Goal: Task Accomplishment & Management: Manage account settings

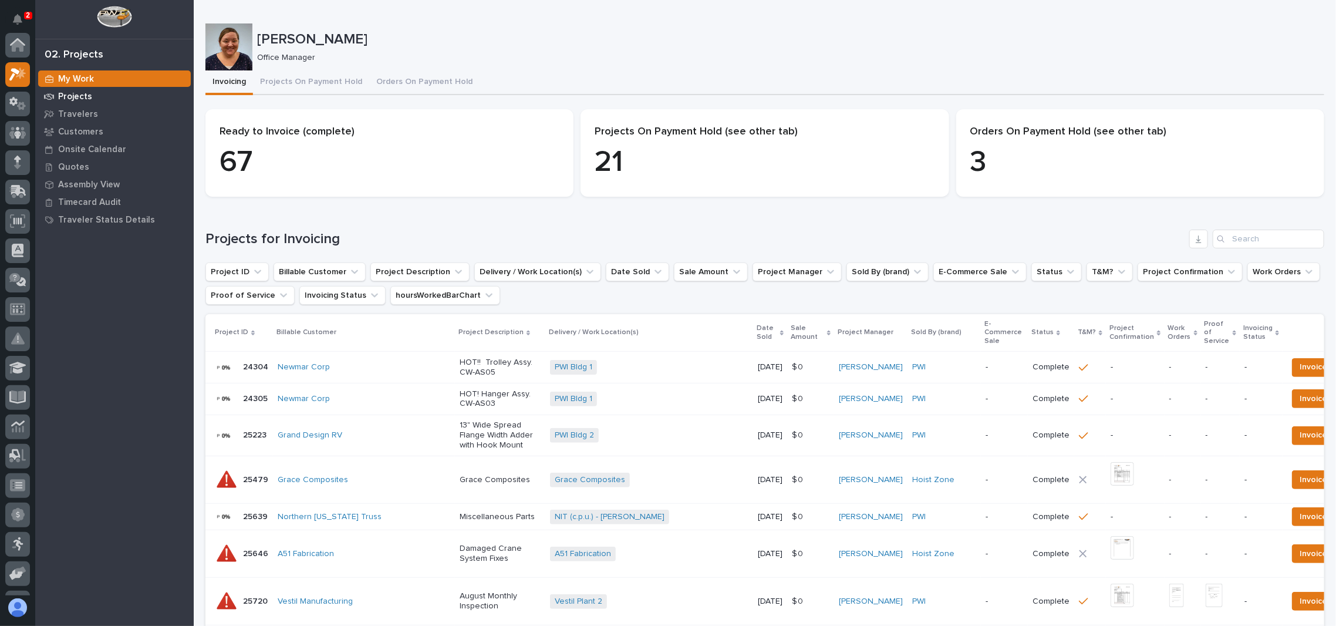
scroll to position [29, 0]
click at [62, 92] on p "Projects" at bounding box center [75, 97] width 34 height 11
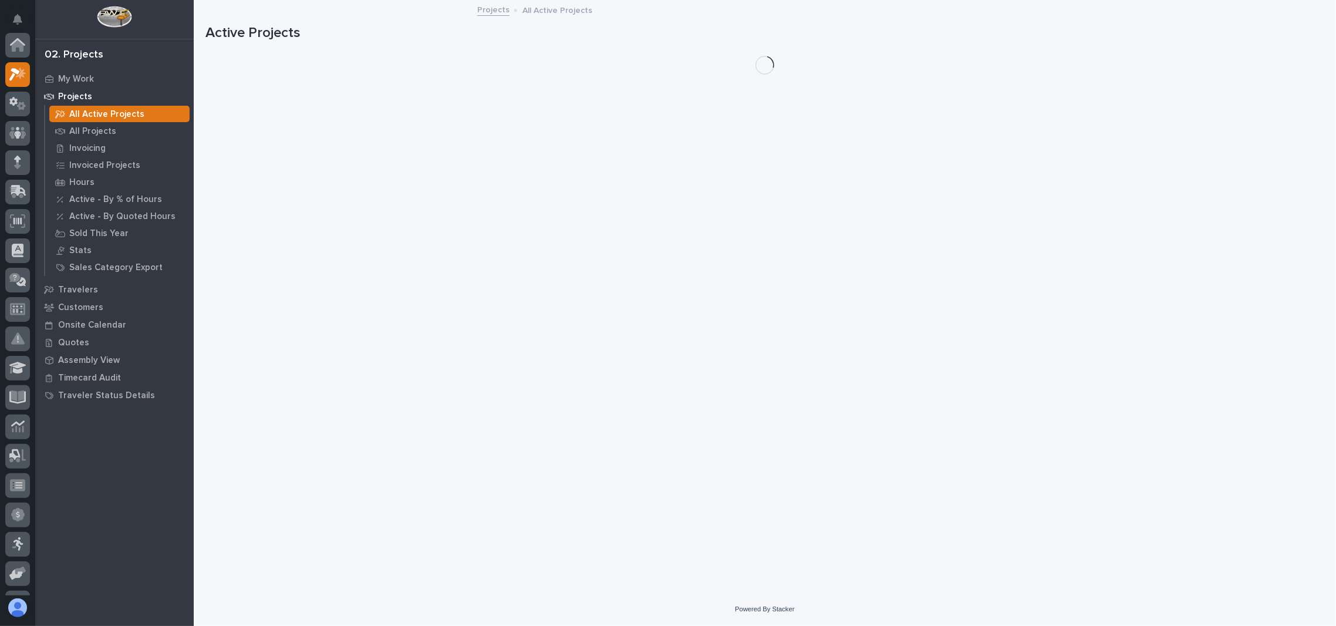
scroll to position [29, 0]
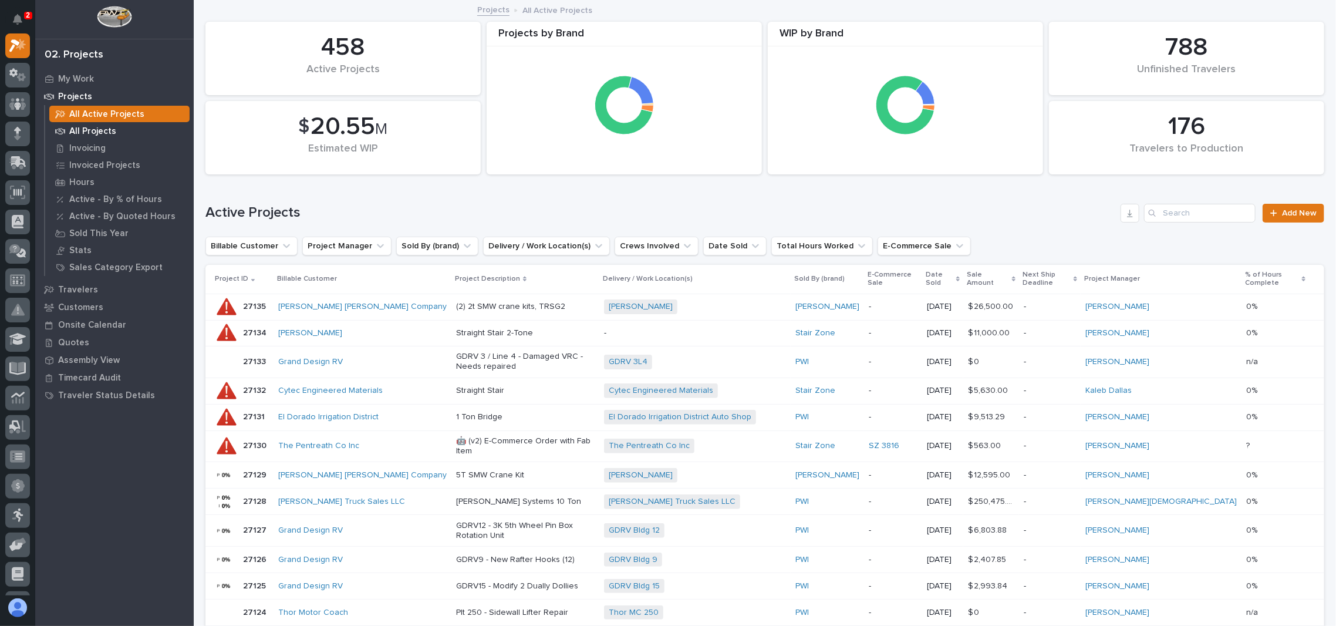
click at [105, 135] on p "All Projects" at bounding box center [92, 131] width 47 height 11
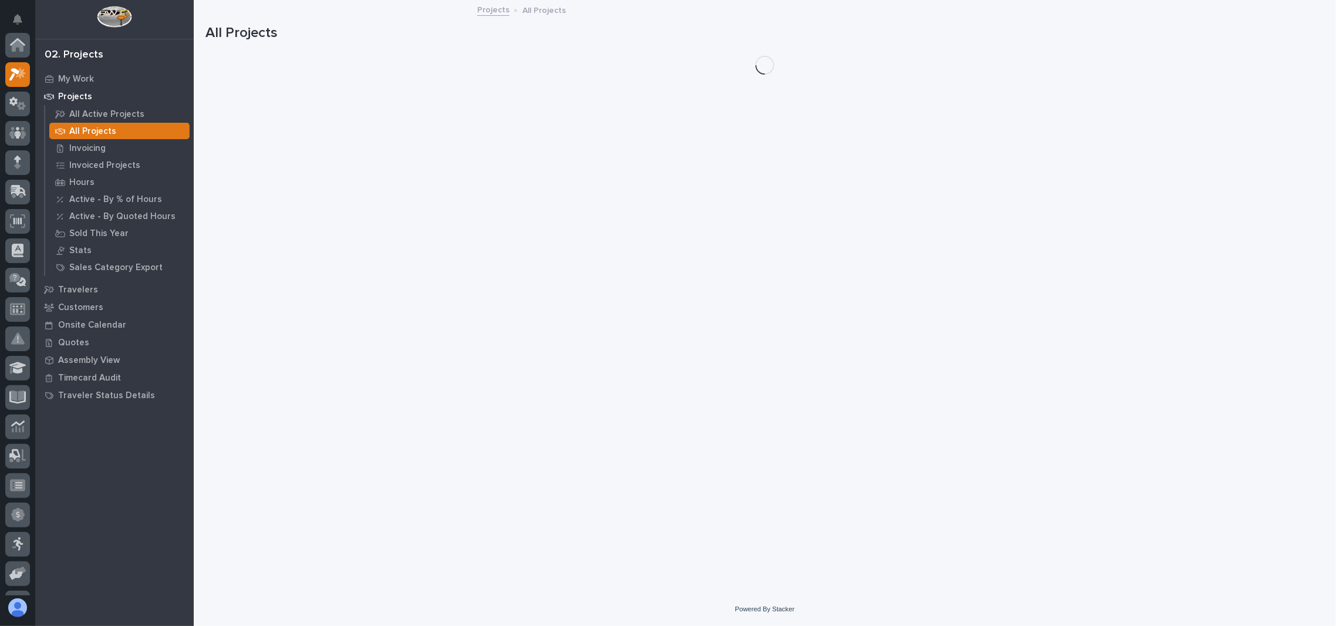
scroll to position [29, 0]
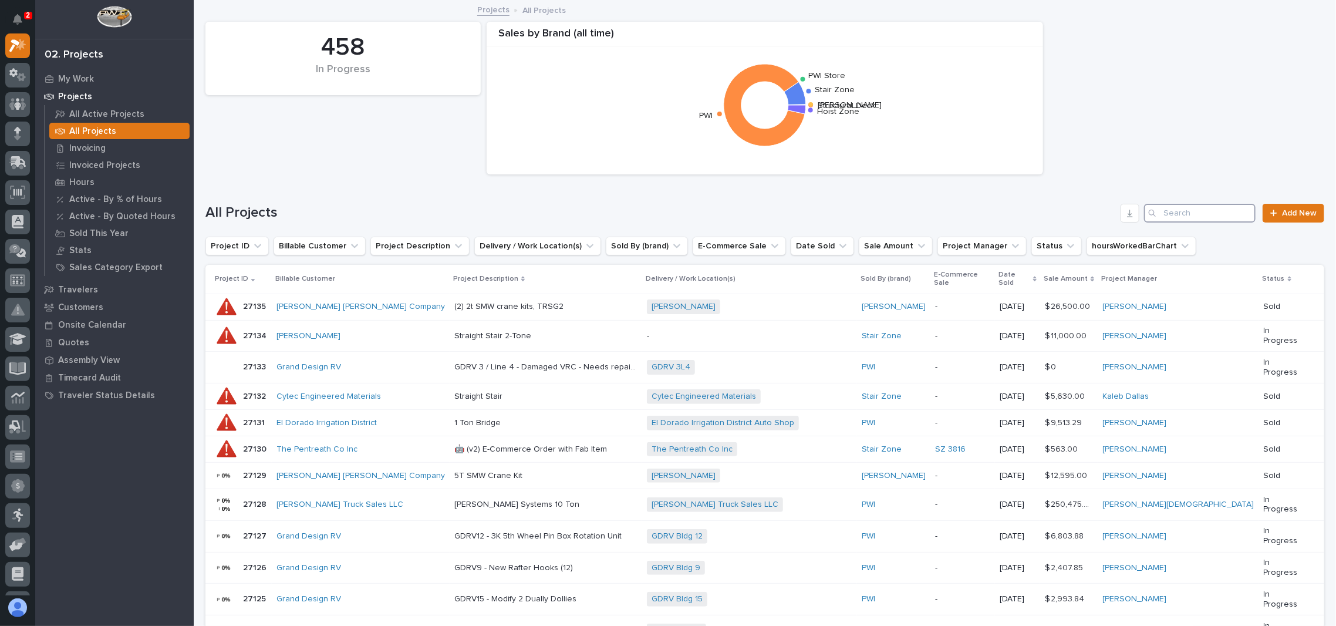
click at [1214, 218] on input "Search" at bounding box center [1200, 213] width 112 height 19
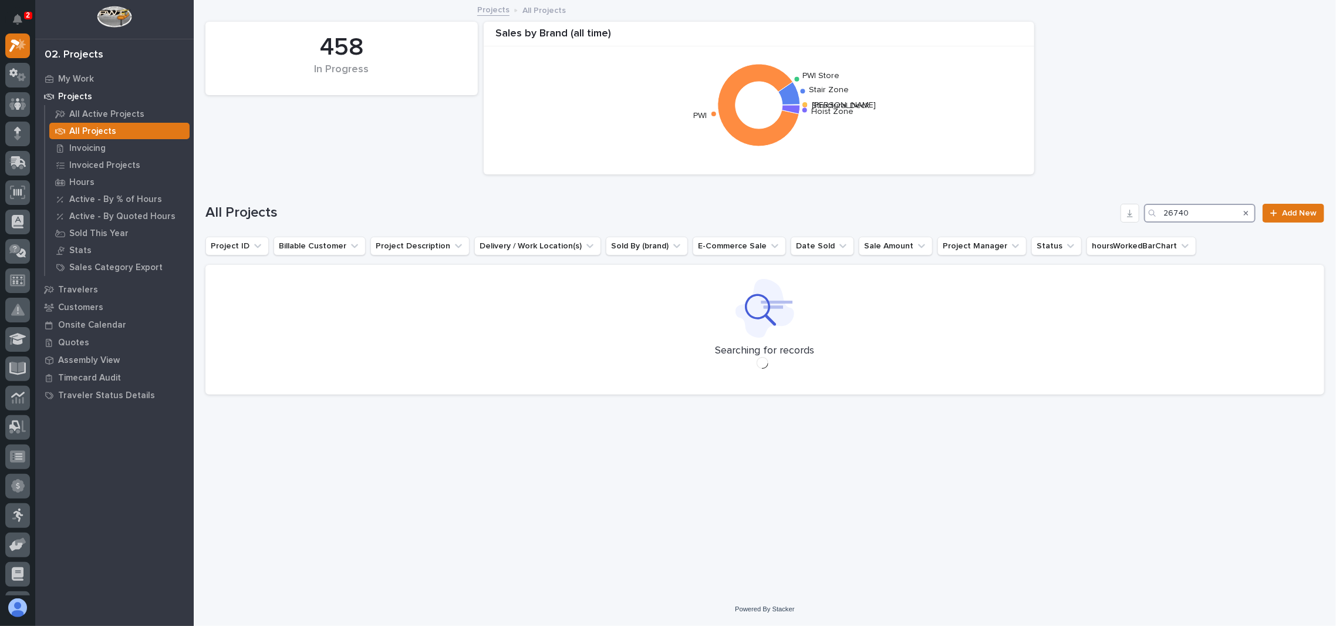
type input "26740"
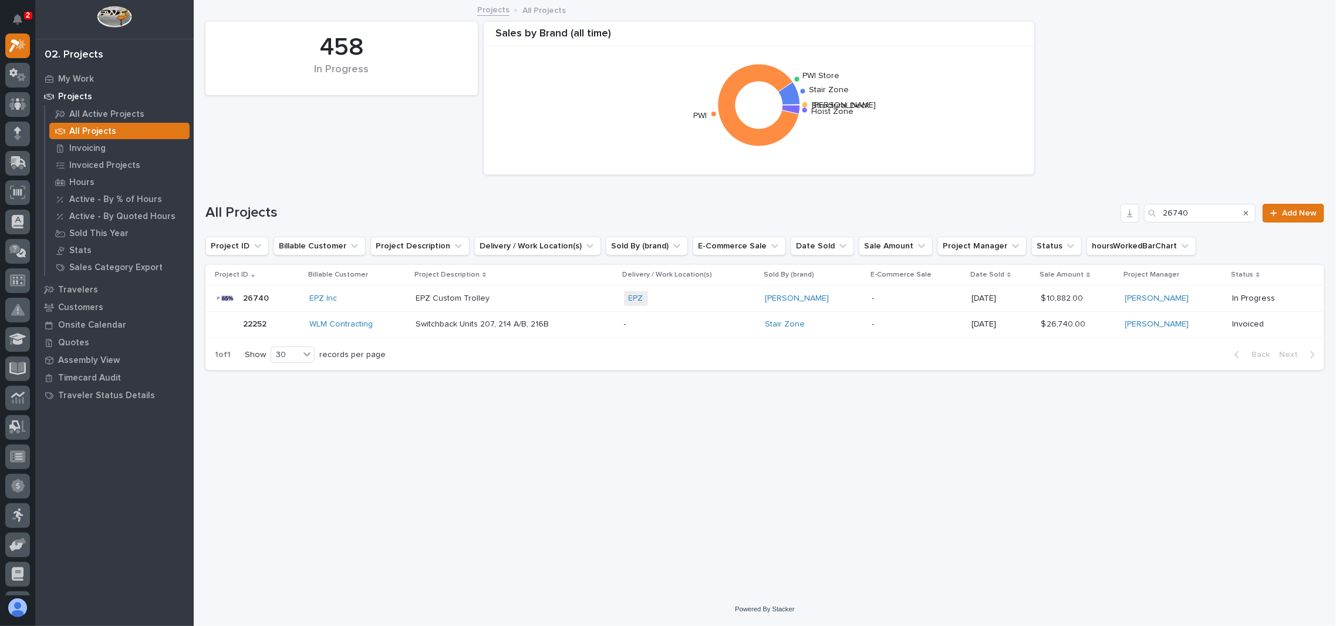
click at [262, 293] on p "26740" at bounding box center [257, 297] width 28 height 12
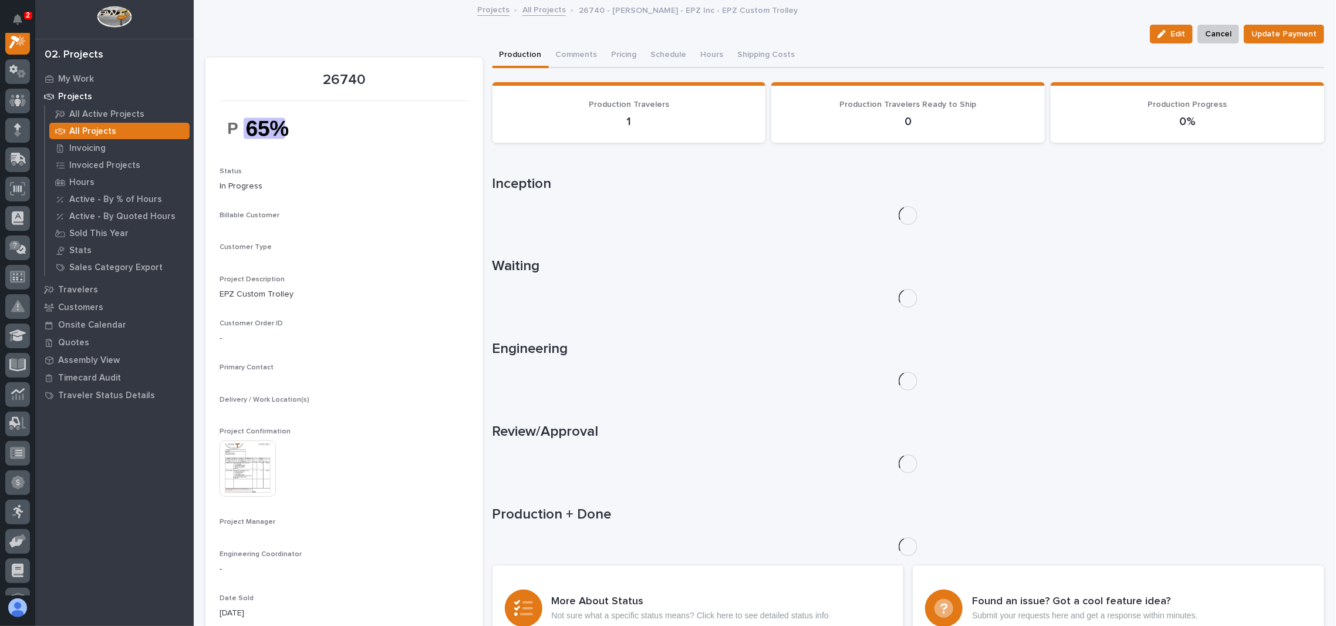
scroll to position [29, 0]
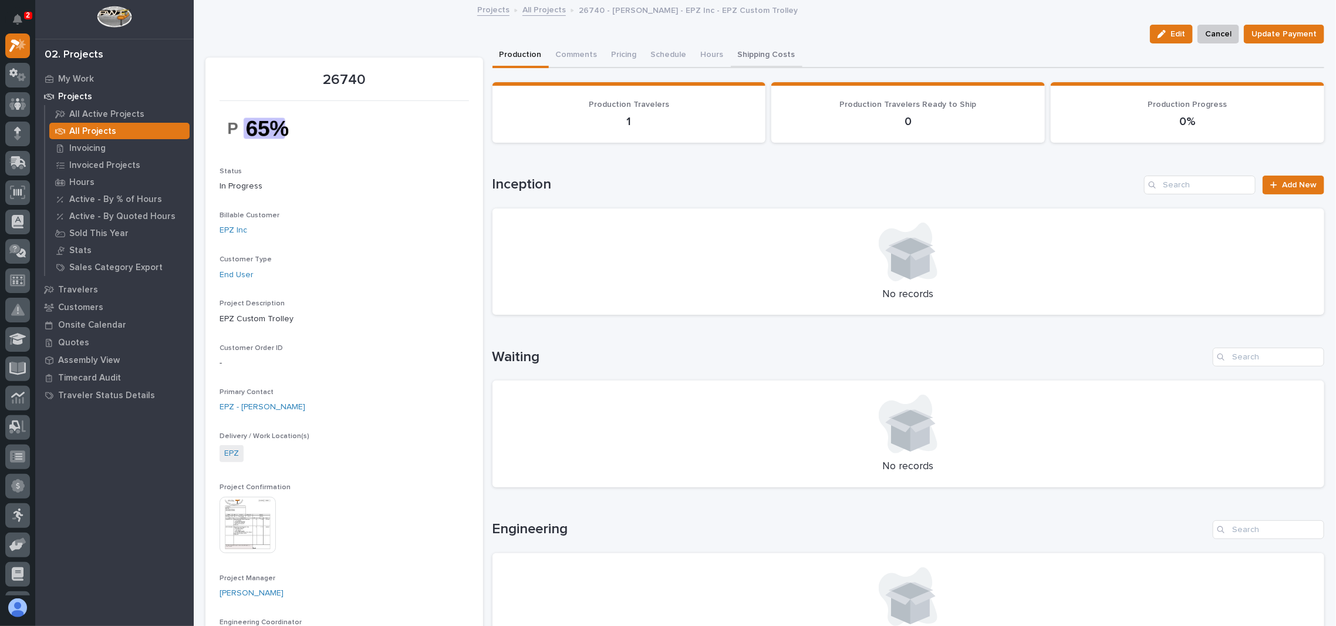
click at [755, 52] on button "Shipping Costs" at bounding box center [767, 55] width 72 height 25
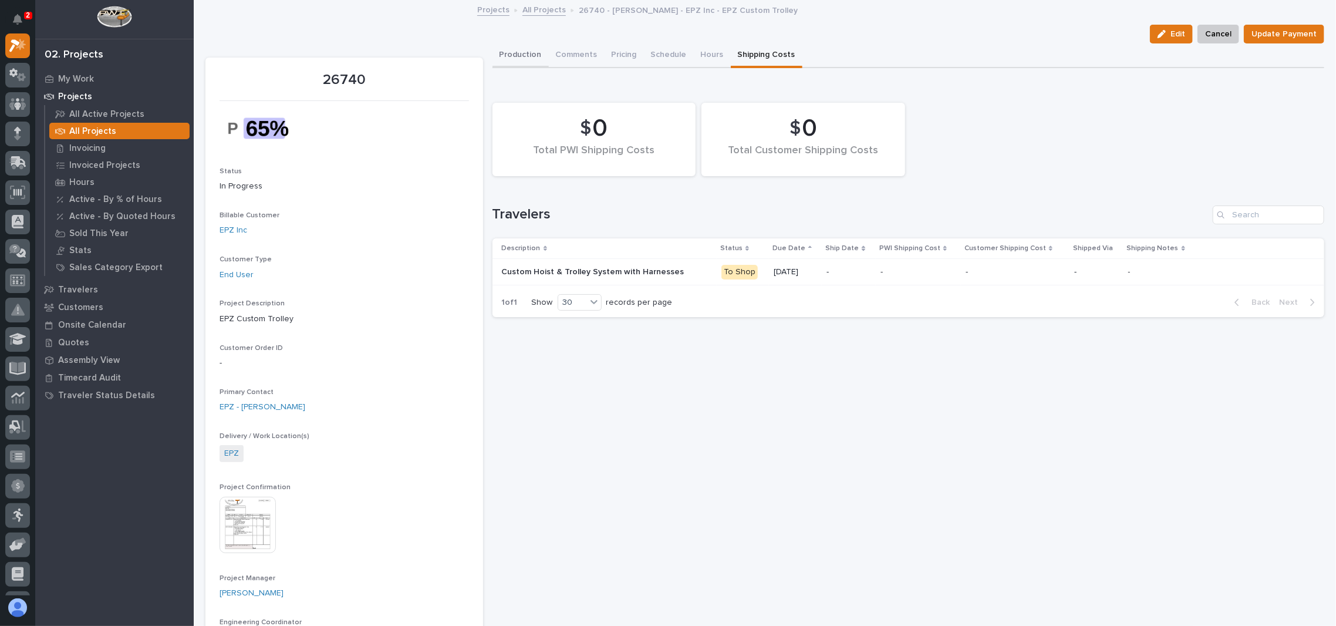
click at [518, 49] on button "Production" at bounding box center [521, 55] width 56 height 25
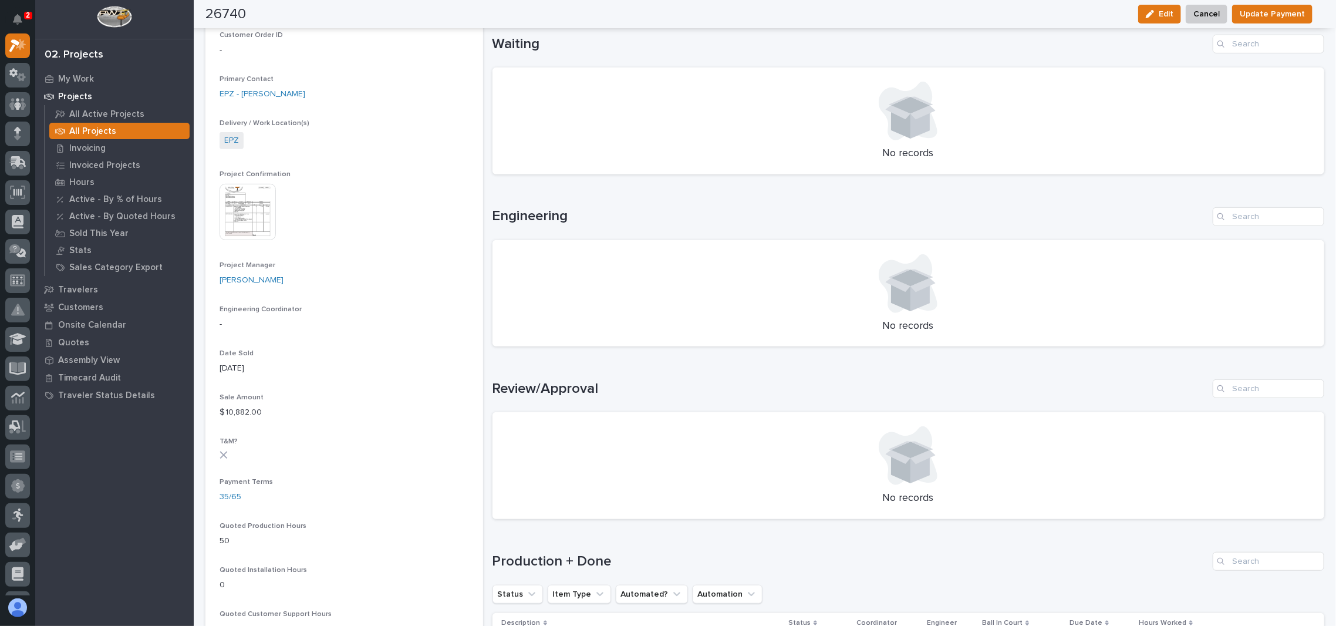
scroll to position [626, 0]
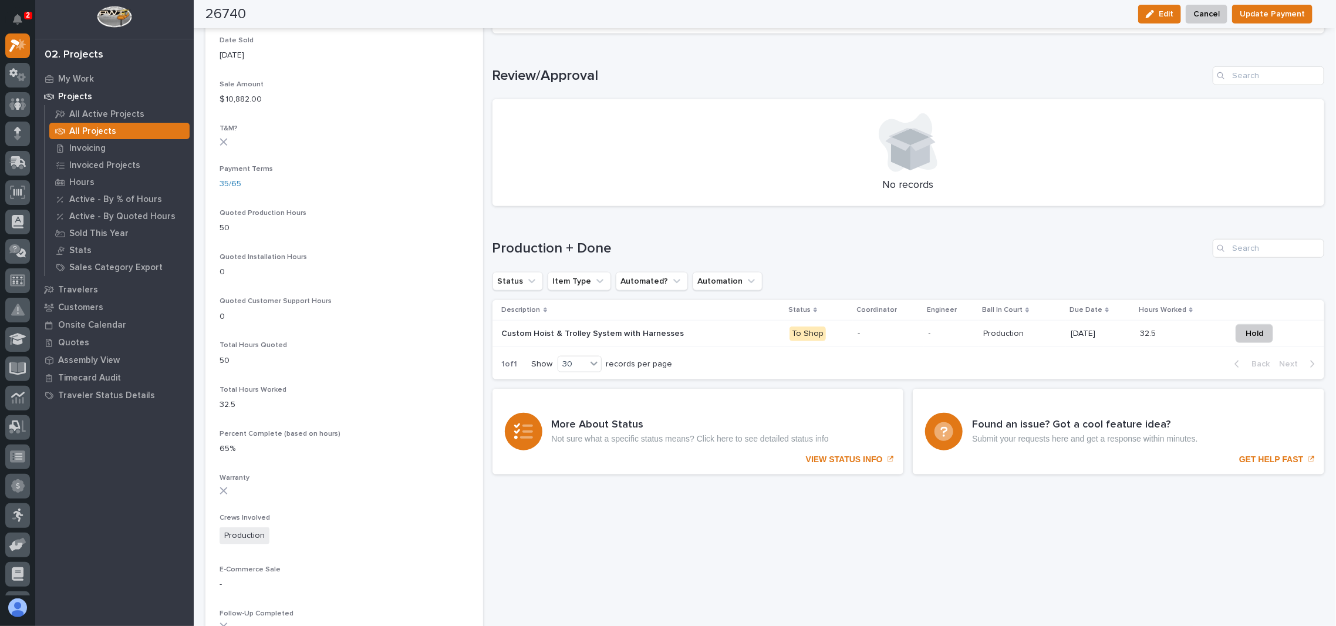
click at [537, 326] on p "Custom Hoist & Trolley System with Harnesses" at bounding box center [594, 332] width 185 height 12
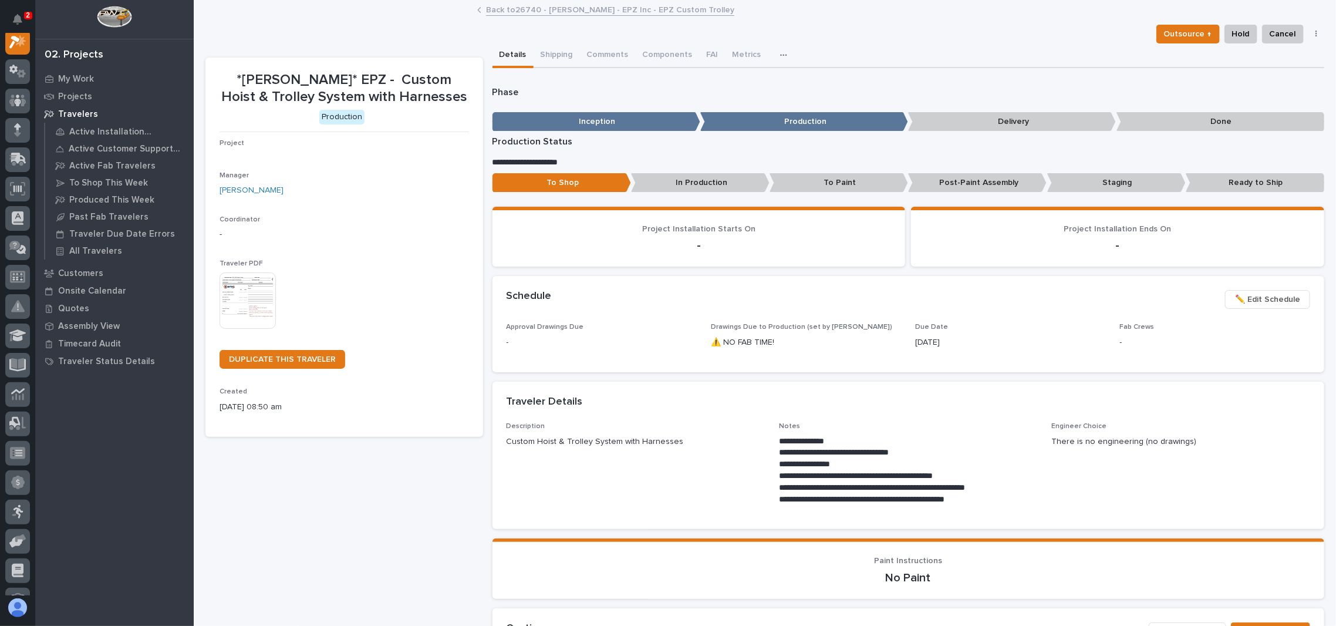
scroll to position [29, 0]
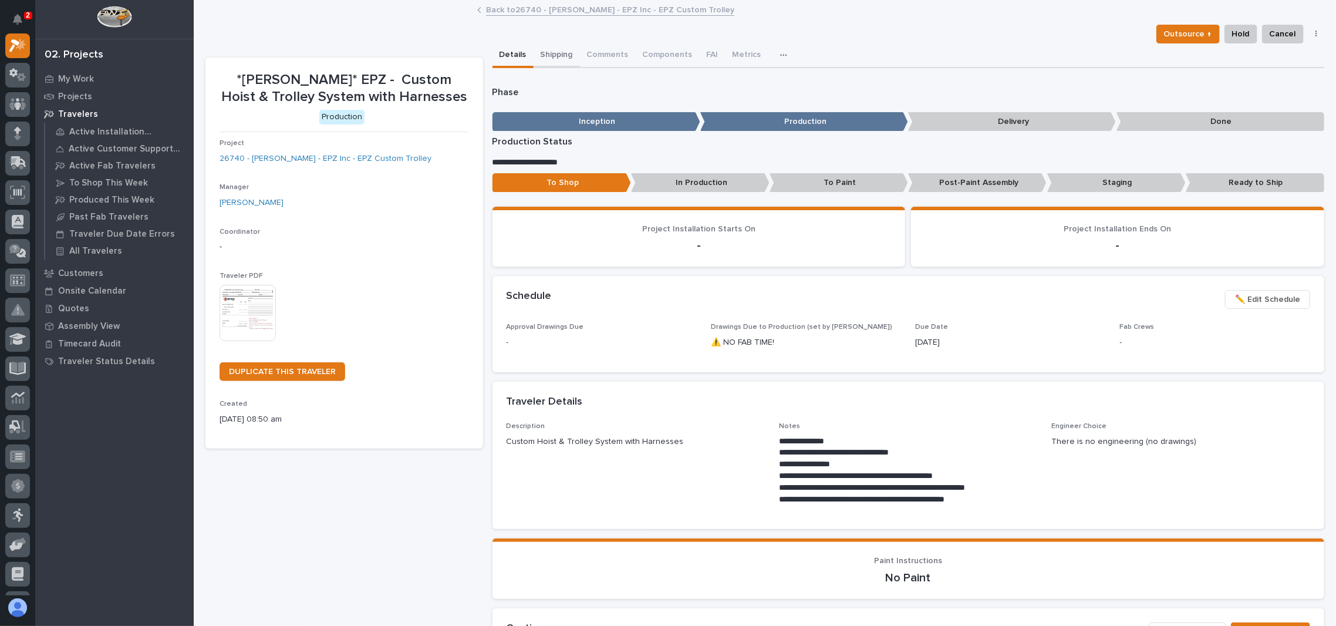
click at [548, 48] on button "Shipping" at bounding box center [557, 55] width 46 height 25
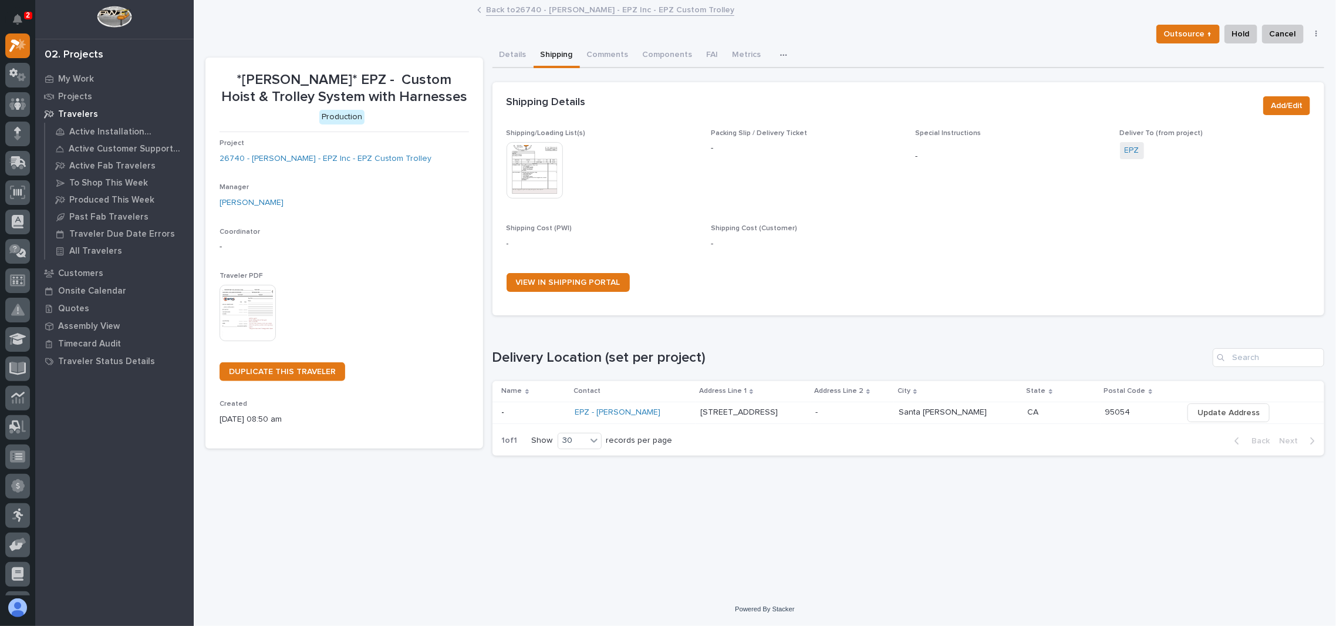
click at [510, 14] on link "Back to 26740 - [PERSON_NAME] - EPZ Inc - EPZ Custom Trolley" at bounding box center [610, 9] width 248 height 14
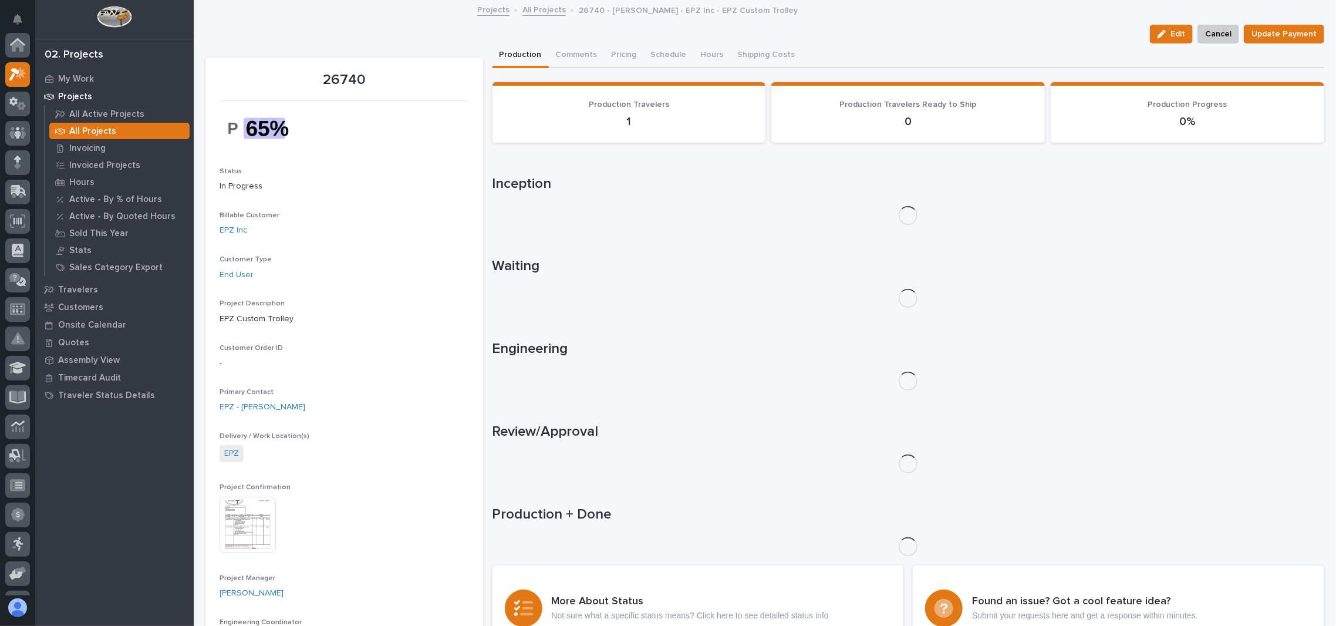
scroll to position [32, 0]
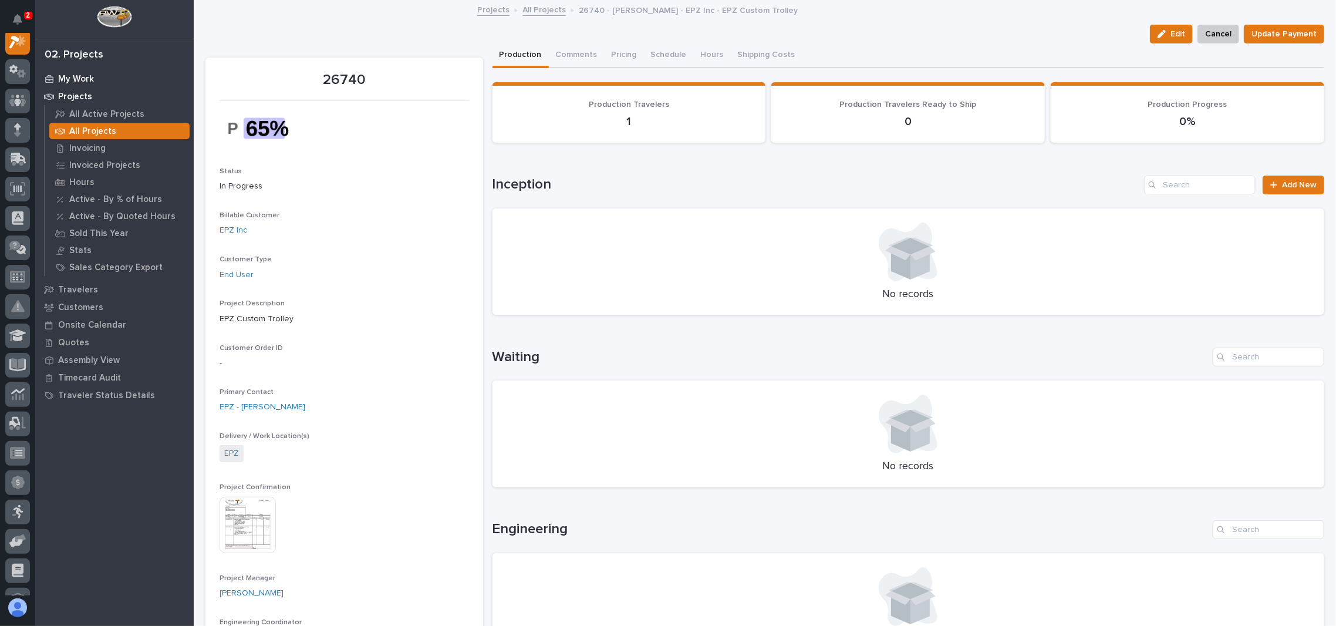
click at [61, 75] on p "My Work" at bounding box center [76, 79] width 36 height 11
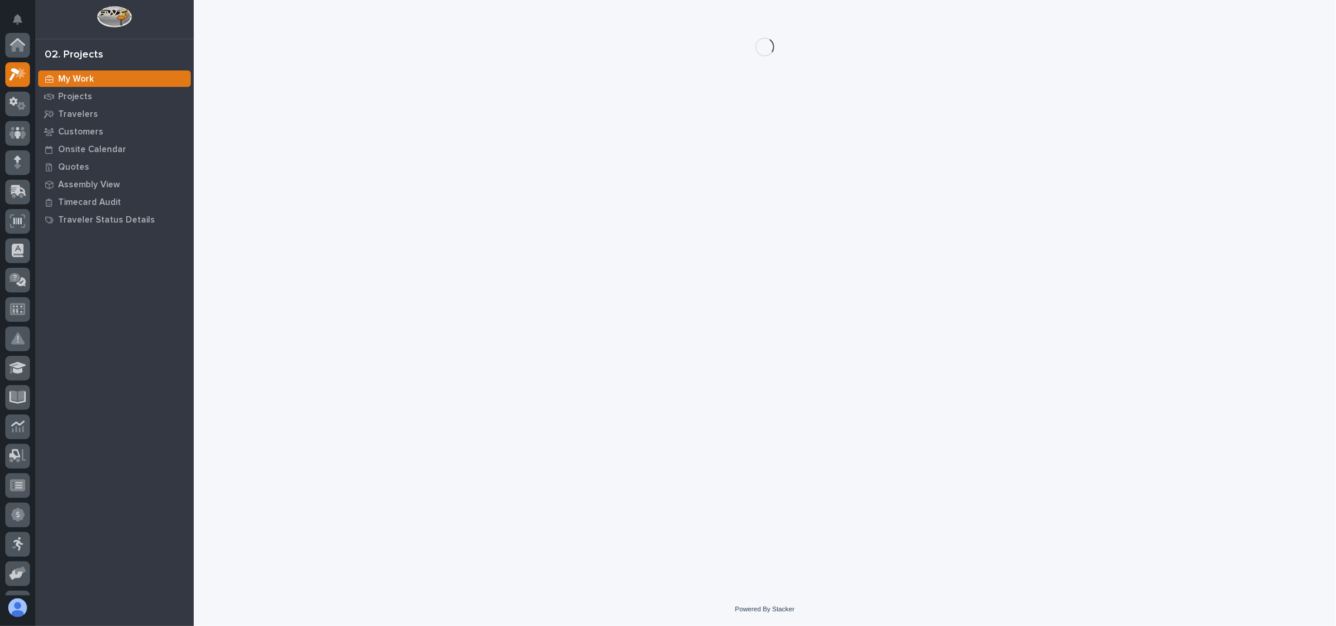
scroll to position [29, 0]
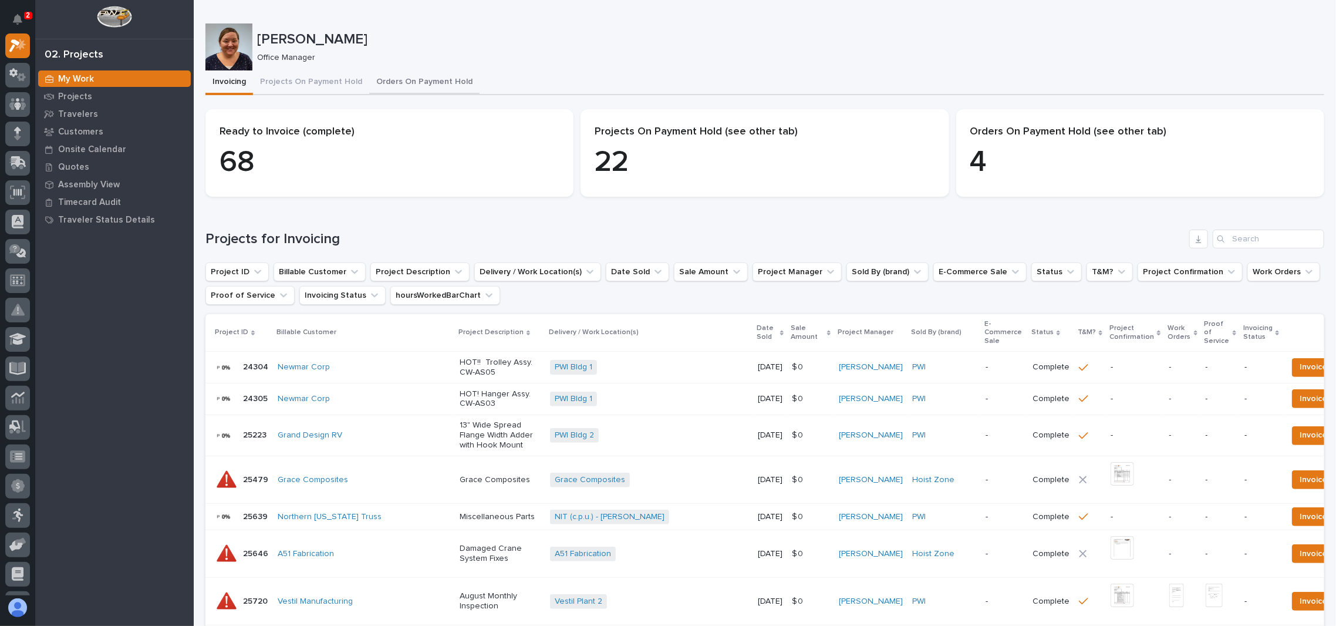
click at [403, 75] on button "Orders On Payment Hold" at bounding box center [424, 82] width 110 height 25
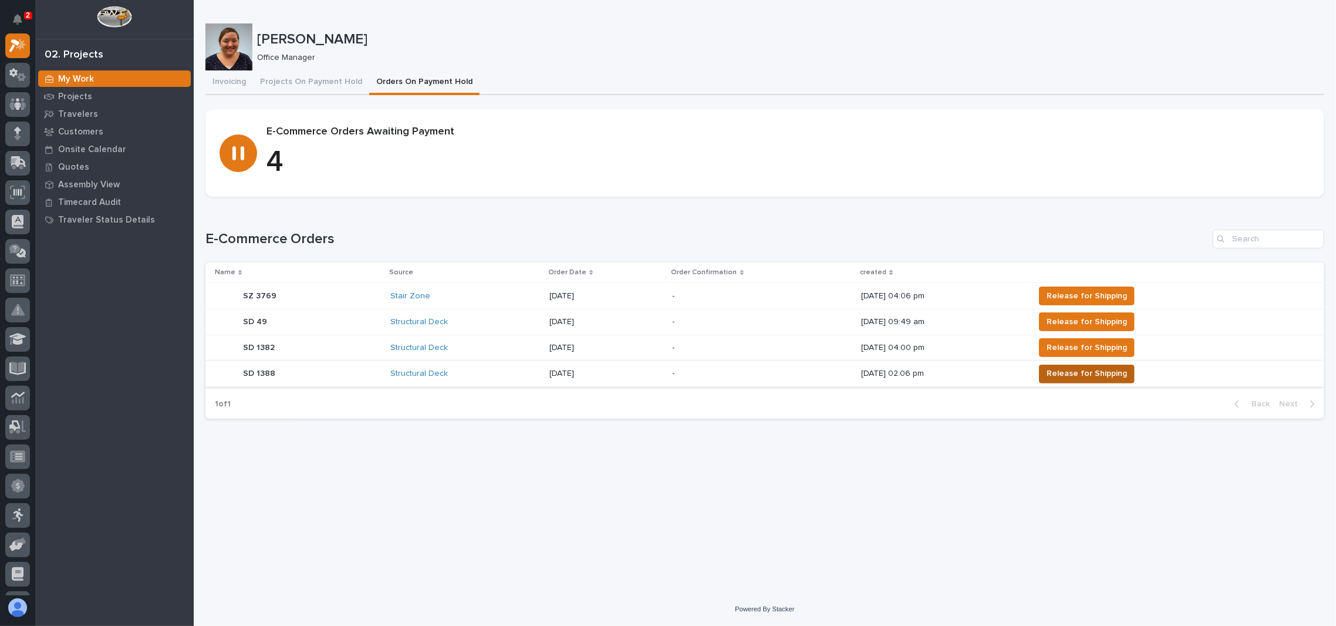
click at [1093, 371] on span "Release for Shipping" at bounding box center [1087, 373] width 80 height 14
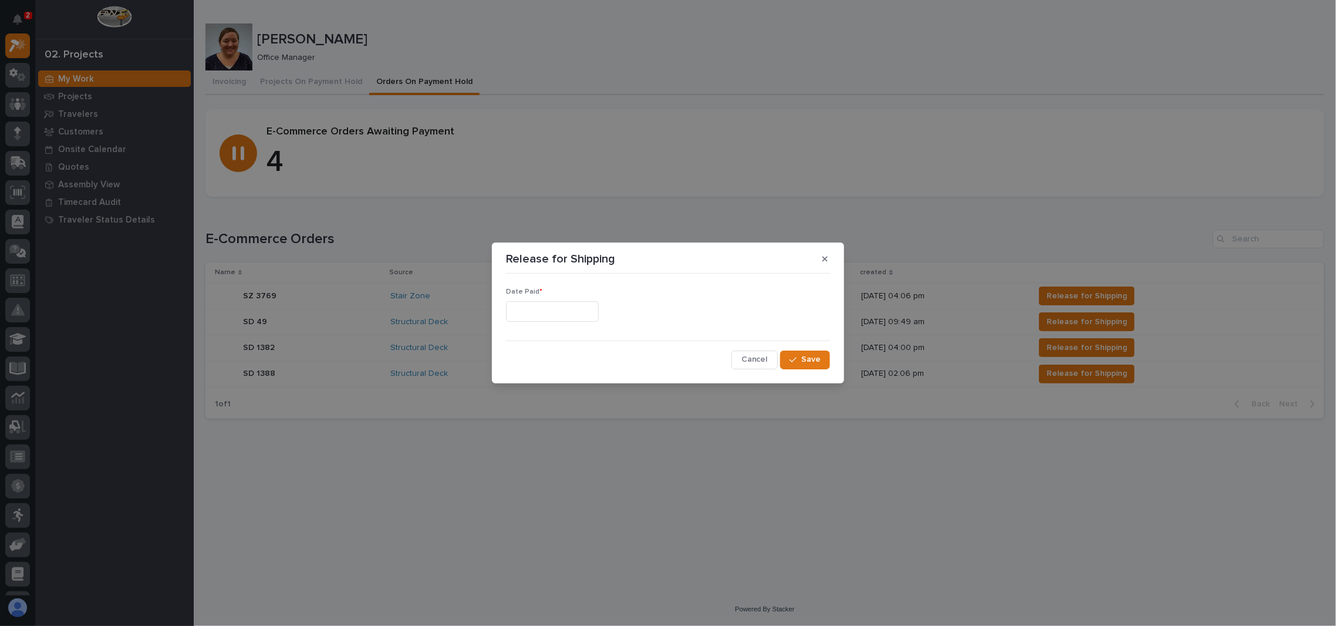
click at [555, 301] on input "text" at bounding box center [552, 311] width 93 height 21
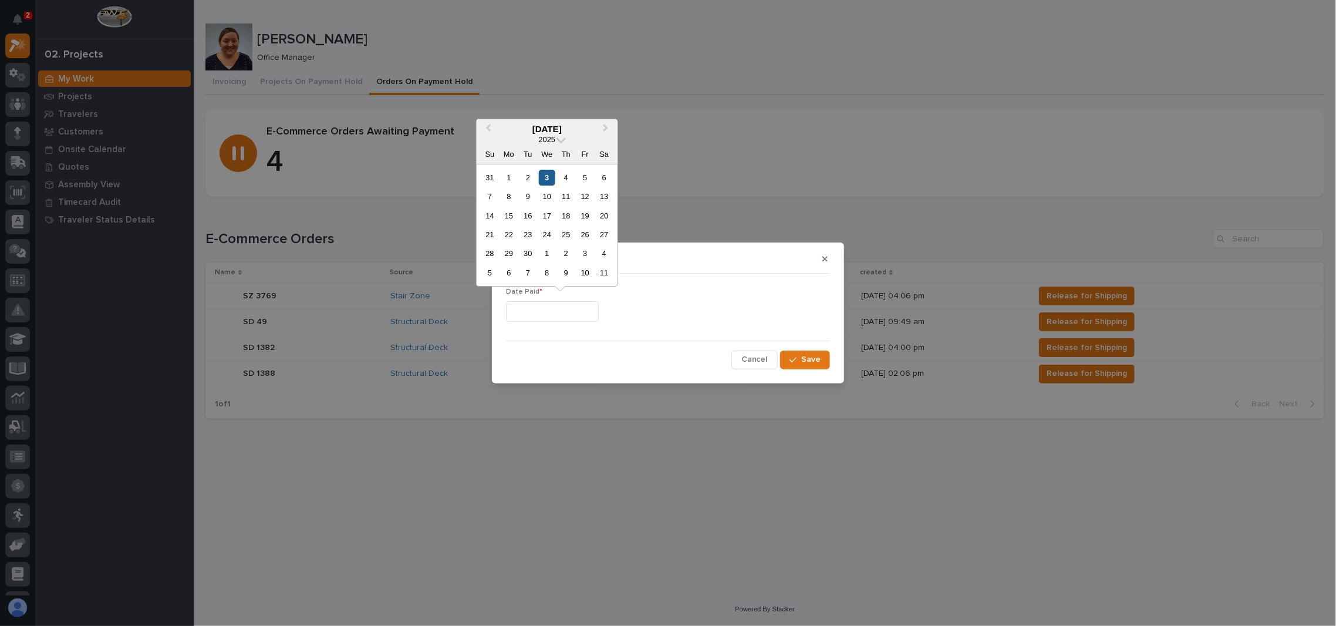
click at [552, 179] on div "3" at bounding box center [547, 178] width 16 height 16
type input "**********"
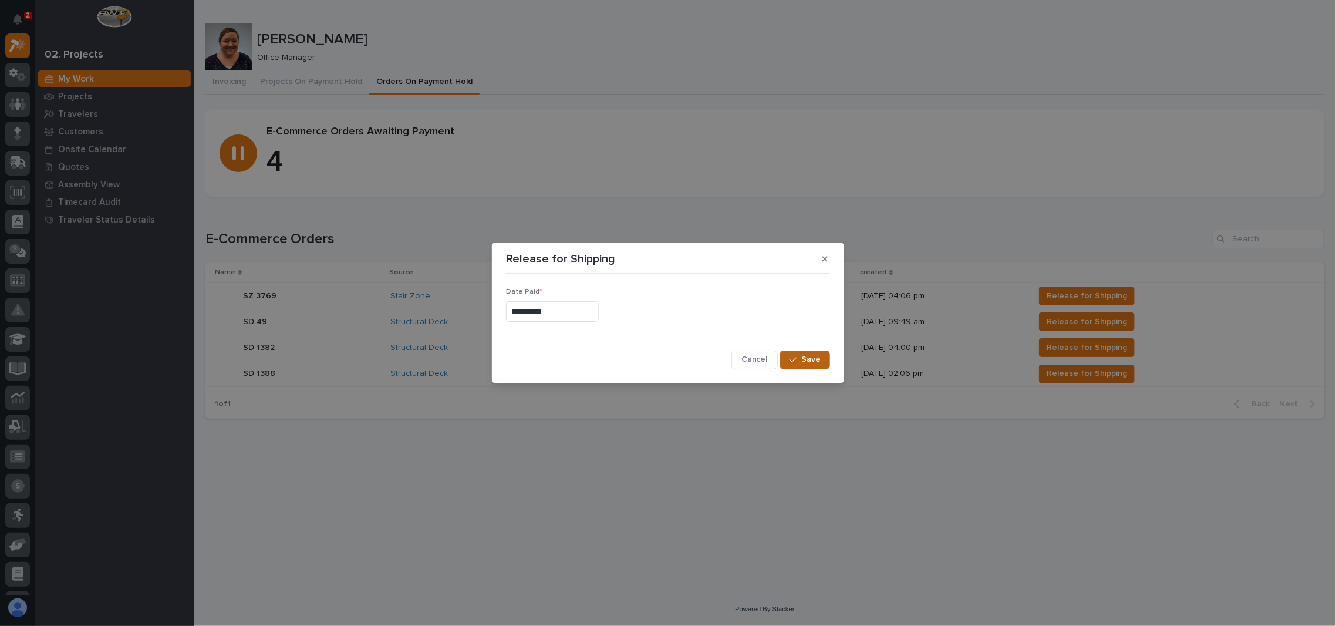
click at [821, 355] on button "Save" at bounding box center [805, 360] width 50 height 19
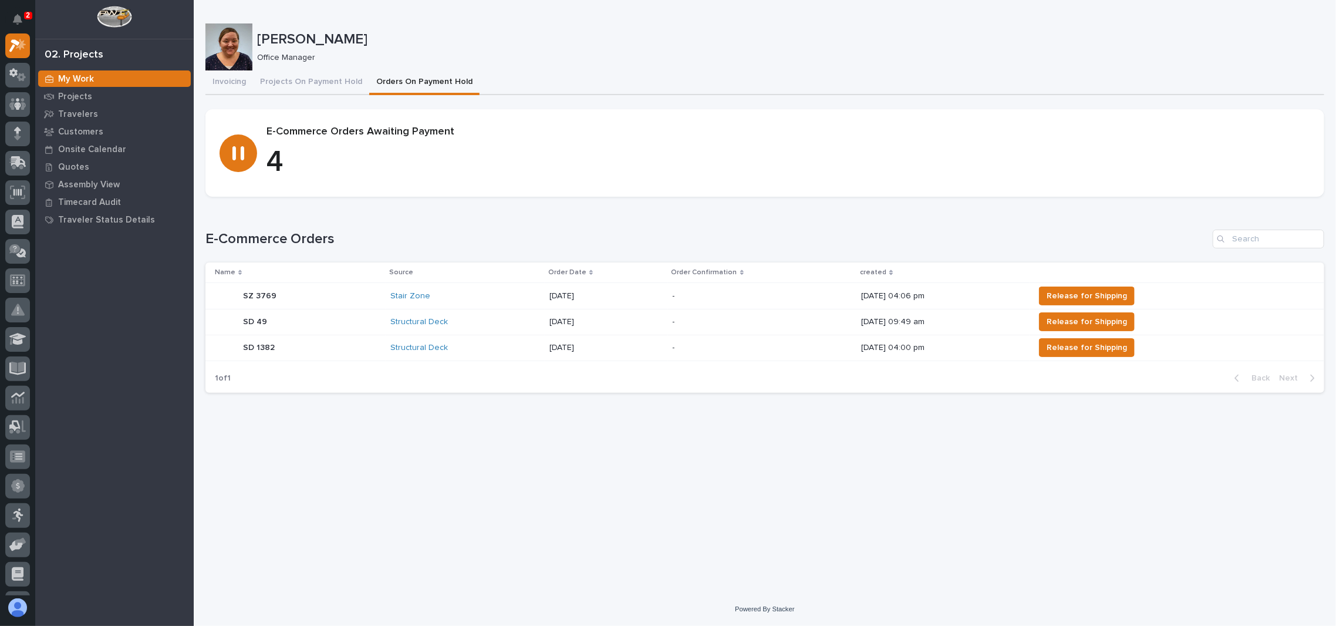
click at [306, 327] on div "SD 49 SD 49" at bounding box center [298, 321] width 166 height 23
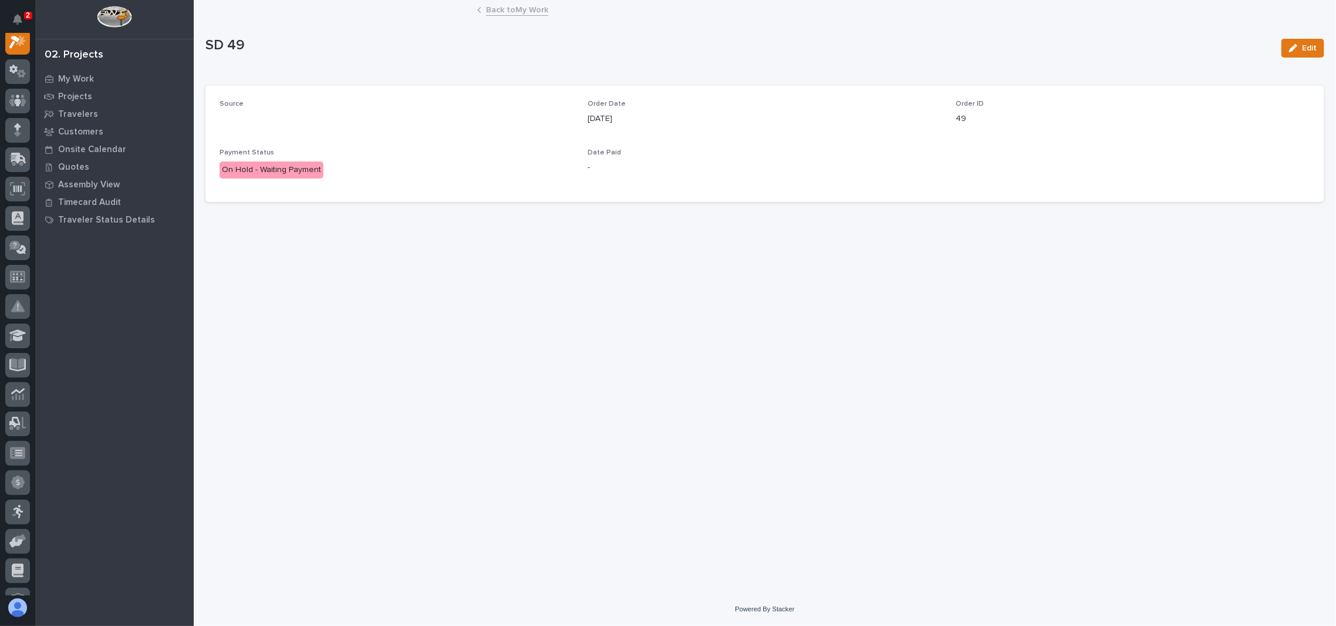
scroll to position [29, 0]
click at [1309, 43] on span "Edit" at bounding box center [1309, 48] width 15 height 11
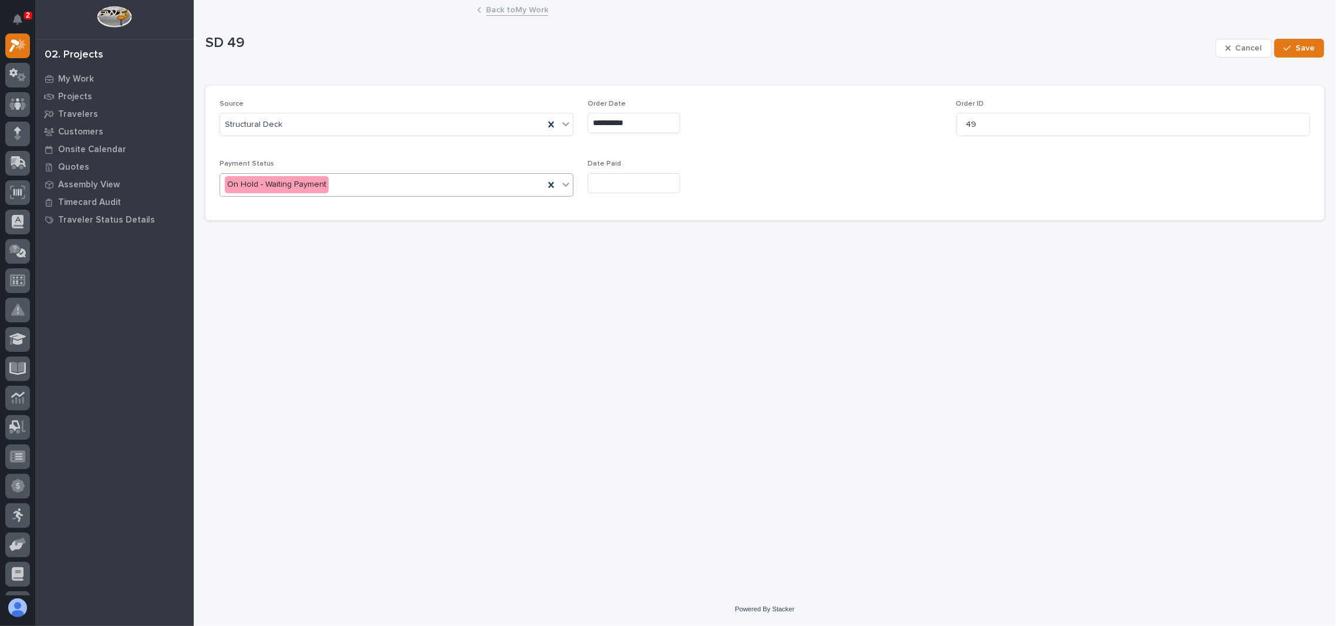
click at [402, 191] on div "On Hold - Waiting Payment" at bounding box center [382, 184] width 324 height 19
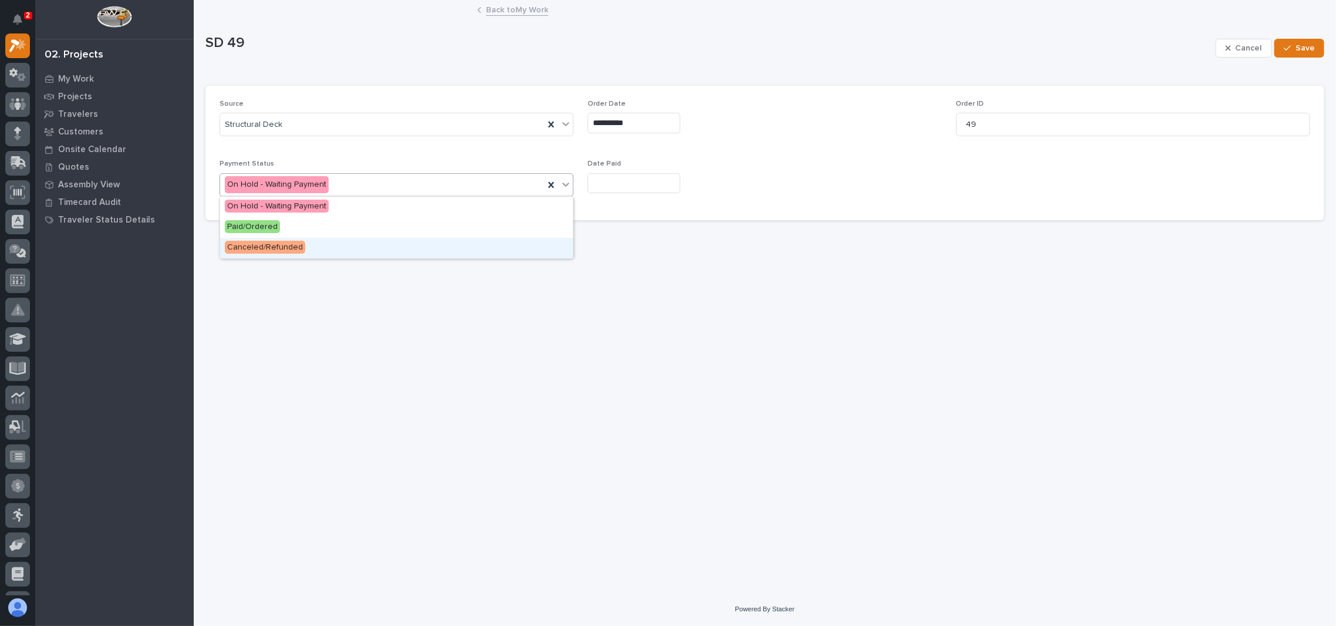
click at [334, 240] on div "Canceled/Refunded" at bounding box center [396, 248] width 353 height 21
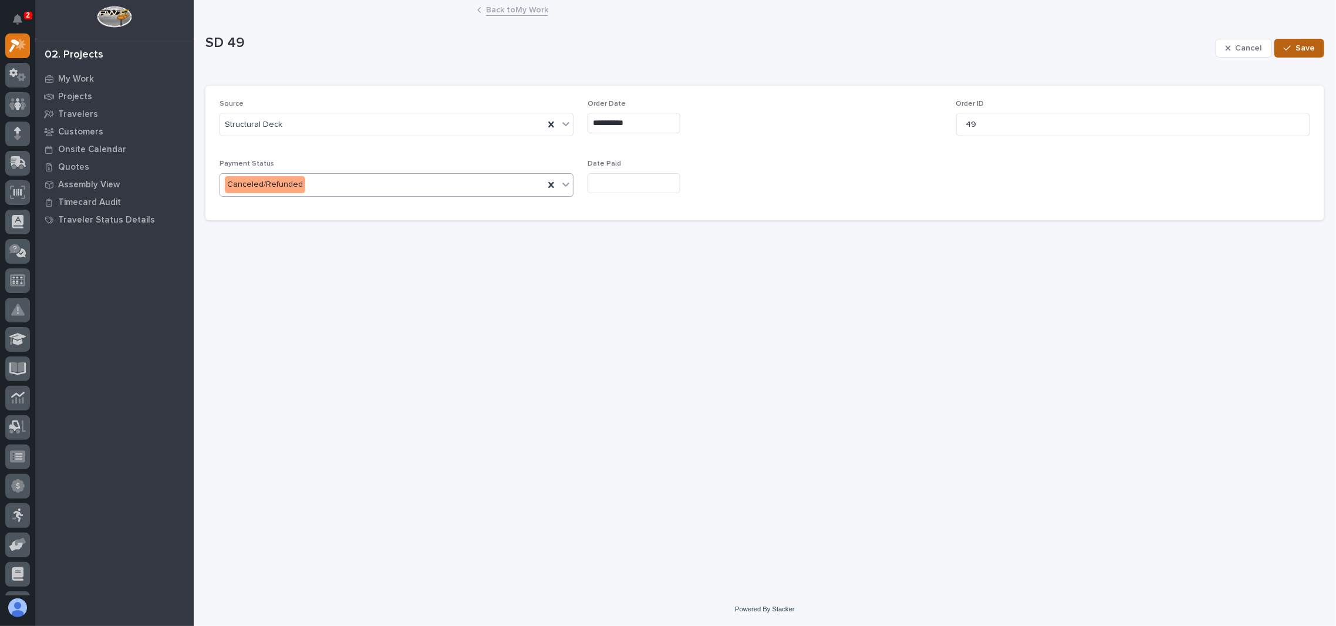
click at [1305, 52] on span "Save" at bounding box center [1305, 48] width 19 height 11
click at [526, 11] on link "Back to My Work" at bounding box center [517, 9] width 62 height 14
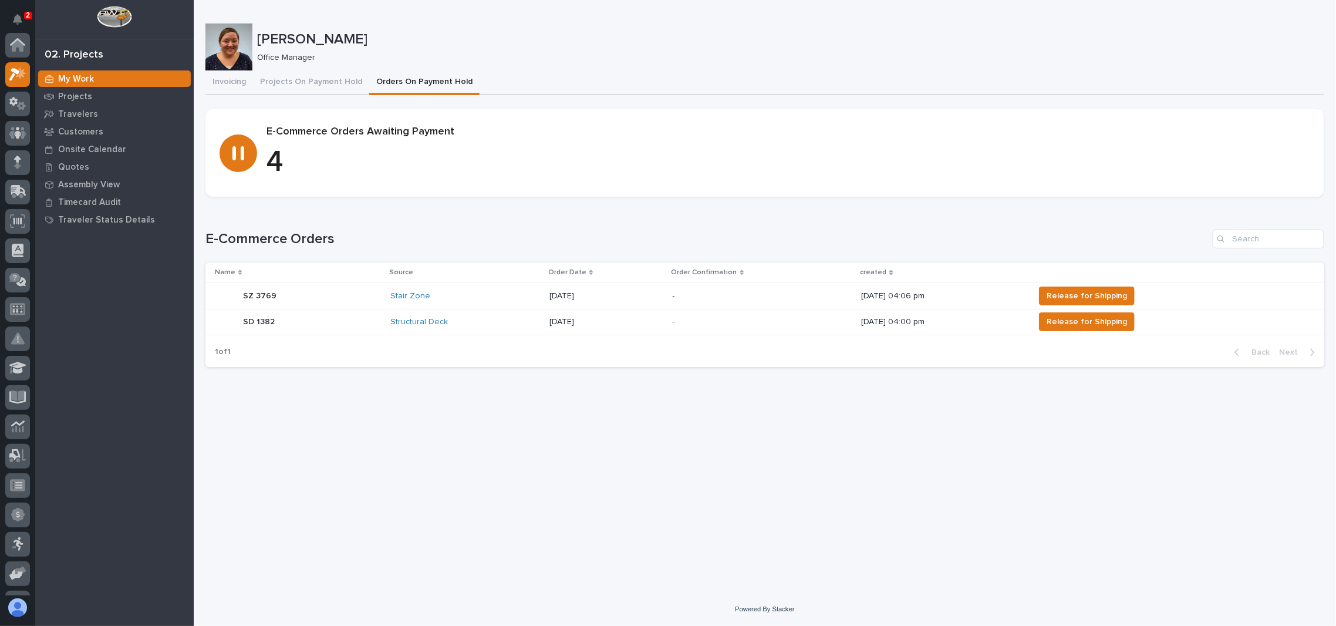
scroll to position [32, 0]
click at [460, 291] on div "Stair Zone" at bounding box center [465, 296] width 150 height 10
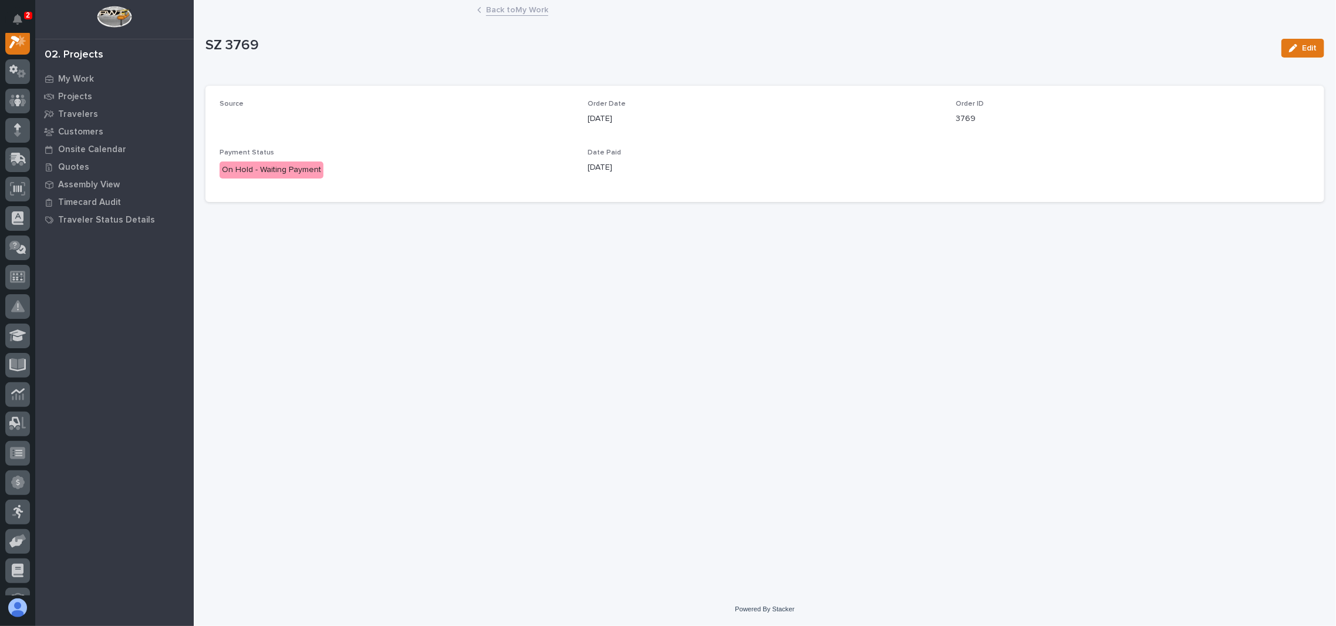
scroll to position [29, 0]
click at [1301, 38] on div "Edit" at bounding box center [1301, 48] width 48 height 47
click at [1299, 46] on div "button" at bounding box center [1295, 48] width 13 height 8
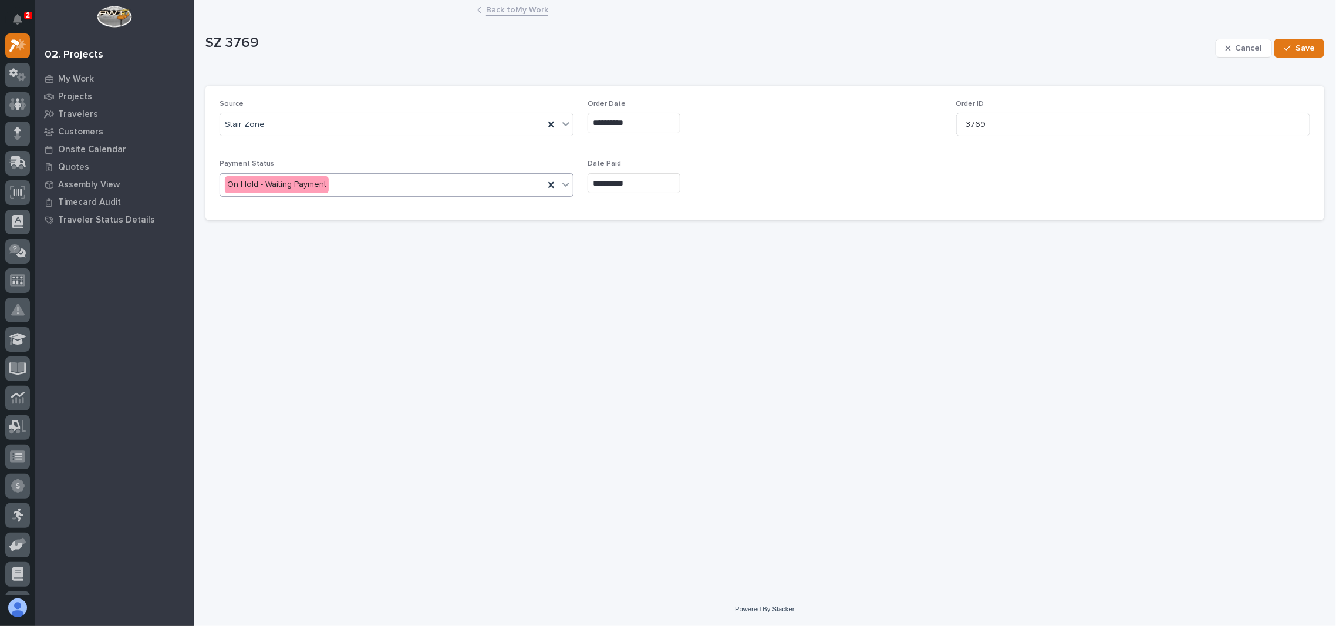
click at [331, 187] on div "On Hold - Waiting Payment" at bounding box center [382, 184] width 324 height 19
click at [299, 227] on div "Paid/Ordered" at bounding box center [396, 227] width 353 height 21
click at [1311, 43] on span "Save" at bounding box center [1305, 48] width 19 height 11
click at [518, 12] on link "Back to My Work" at bounding box center [517, 9] width 62 height 14
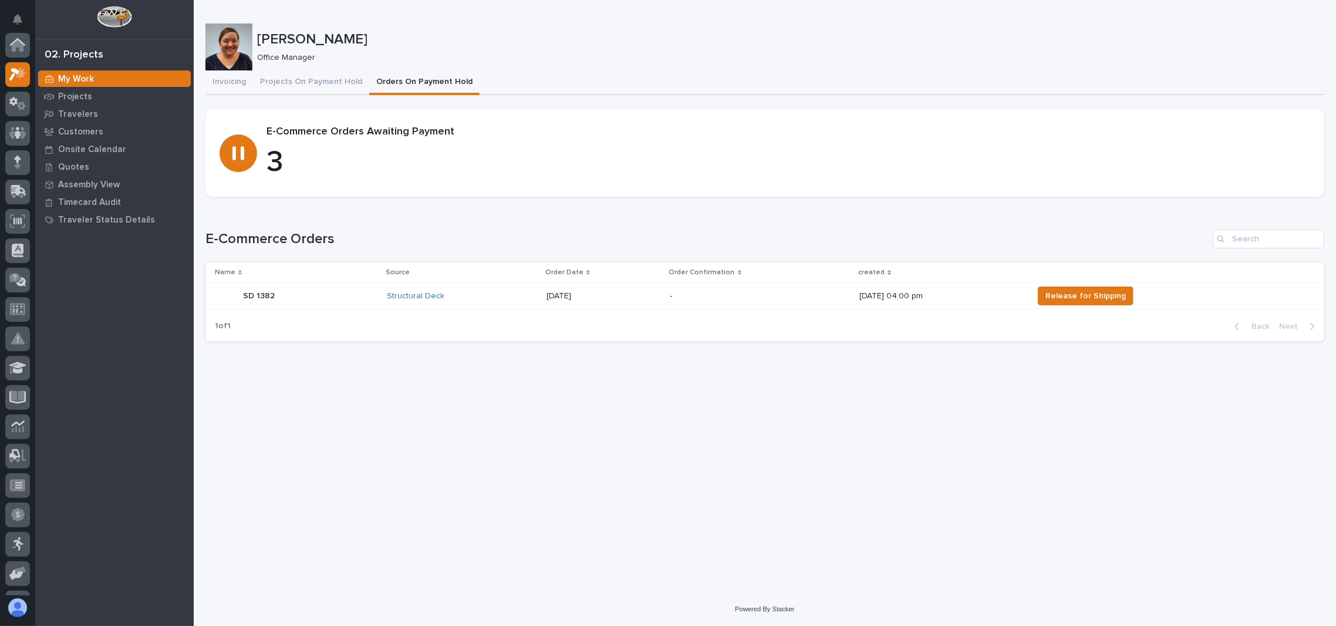
scroll to position [32, 0]
click at [298, 82] on button "Projects On Payment Hold" at bounding box center [311, 82] width 116 height 25
